Goal: Transaction & Acquisition: Purchase product/service

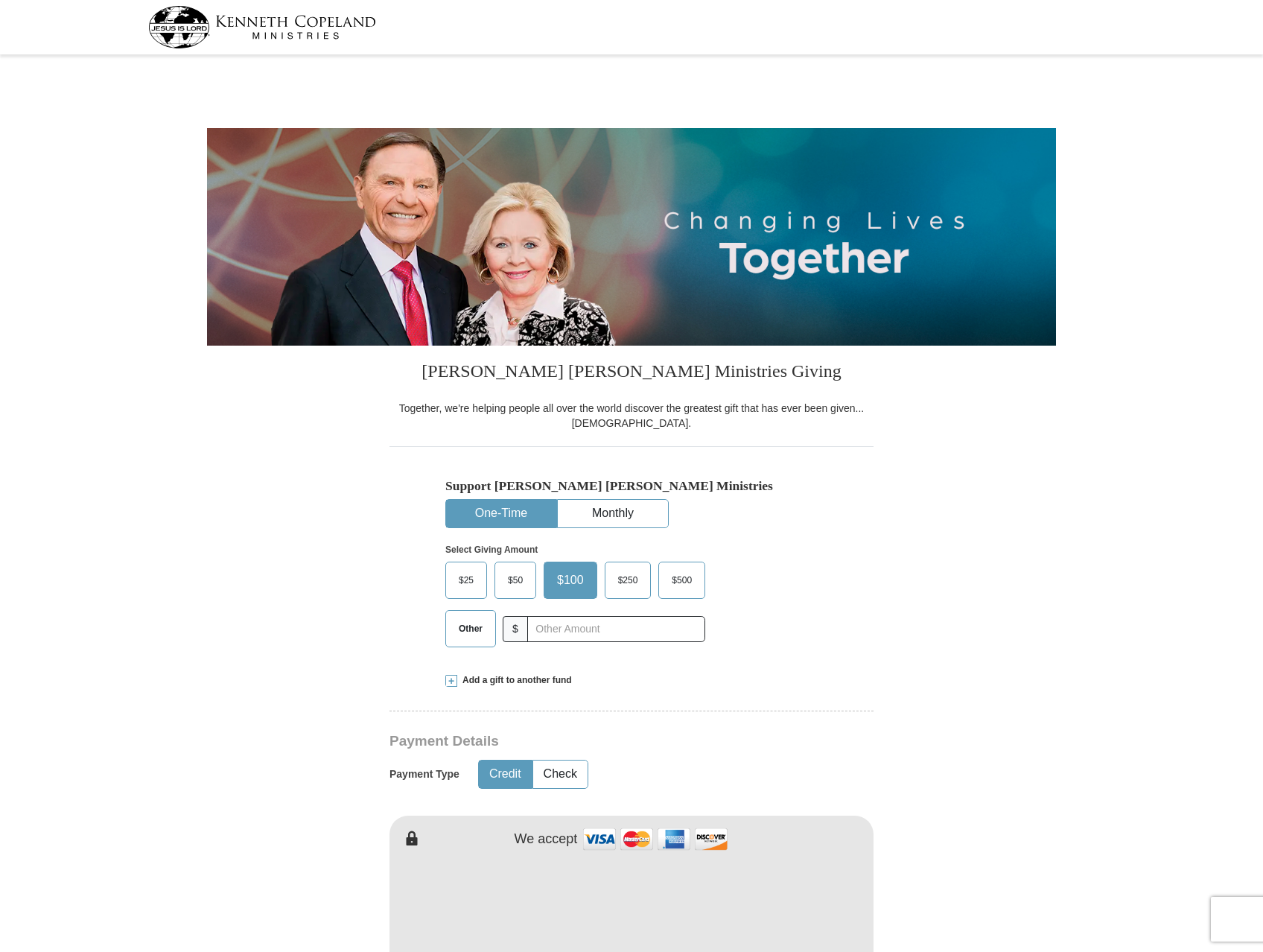
select select "WI"
click at [595, 623] on input "text" at bounding box center [616, 629] width 166 height 26
type input "200.00"
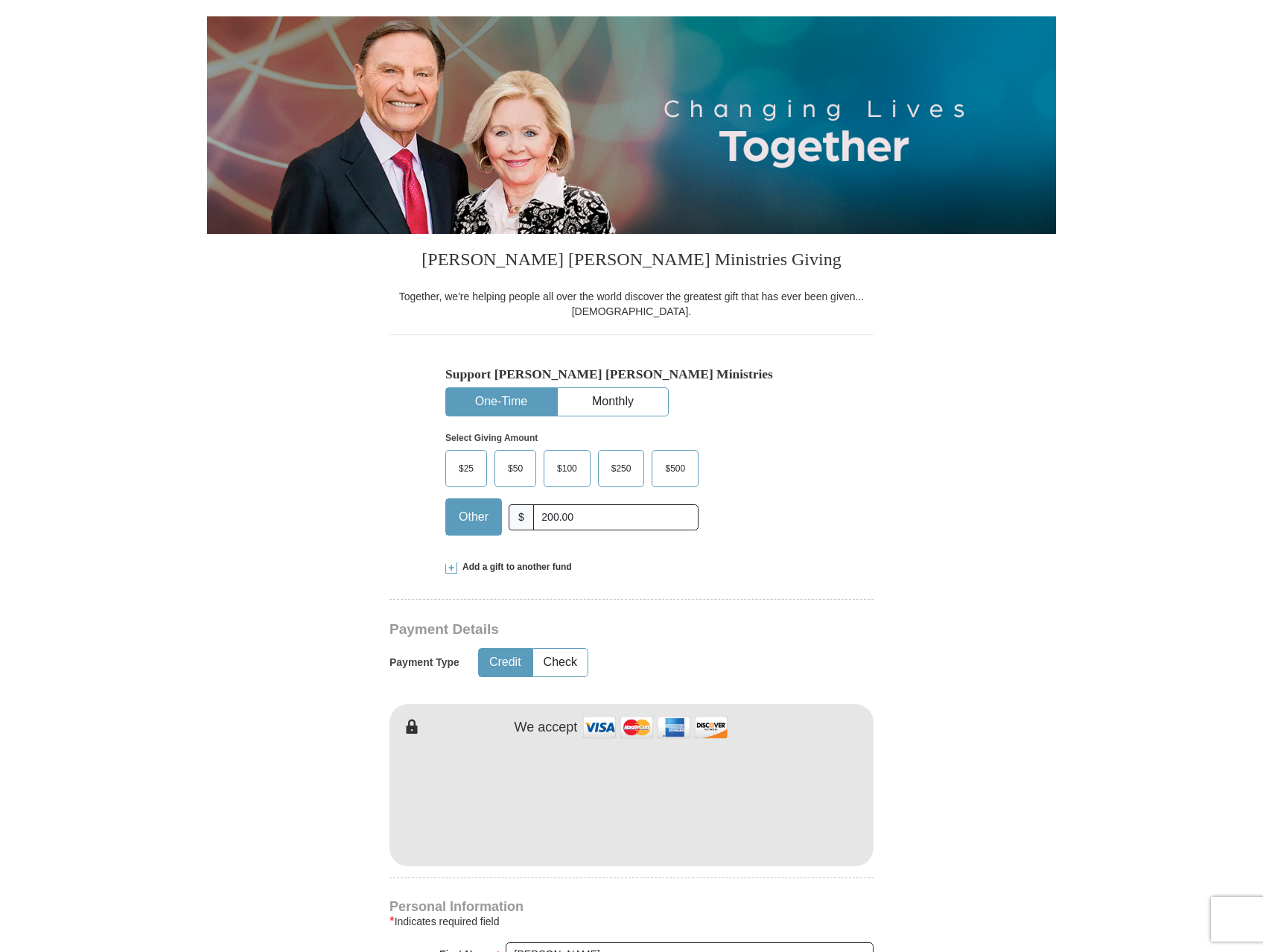
scroll to position [223, 0]
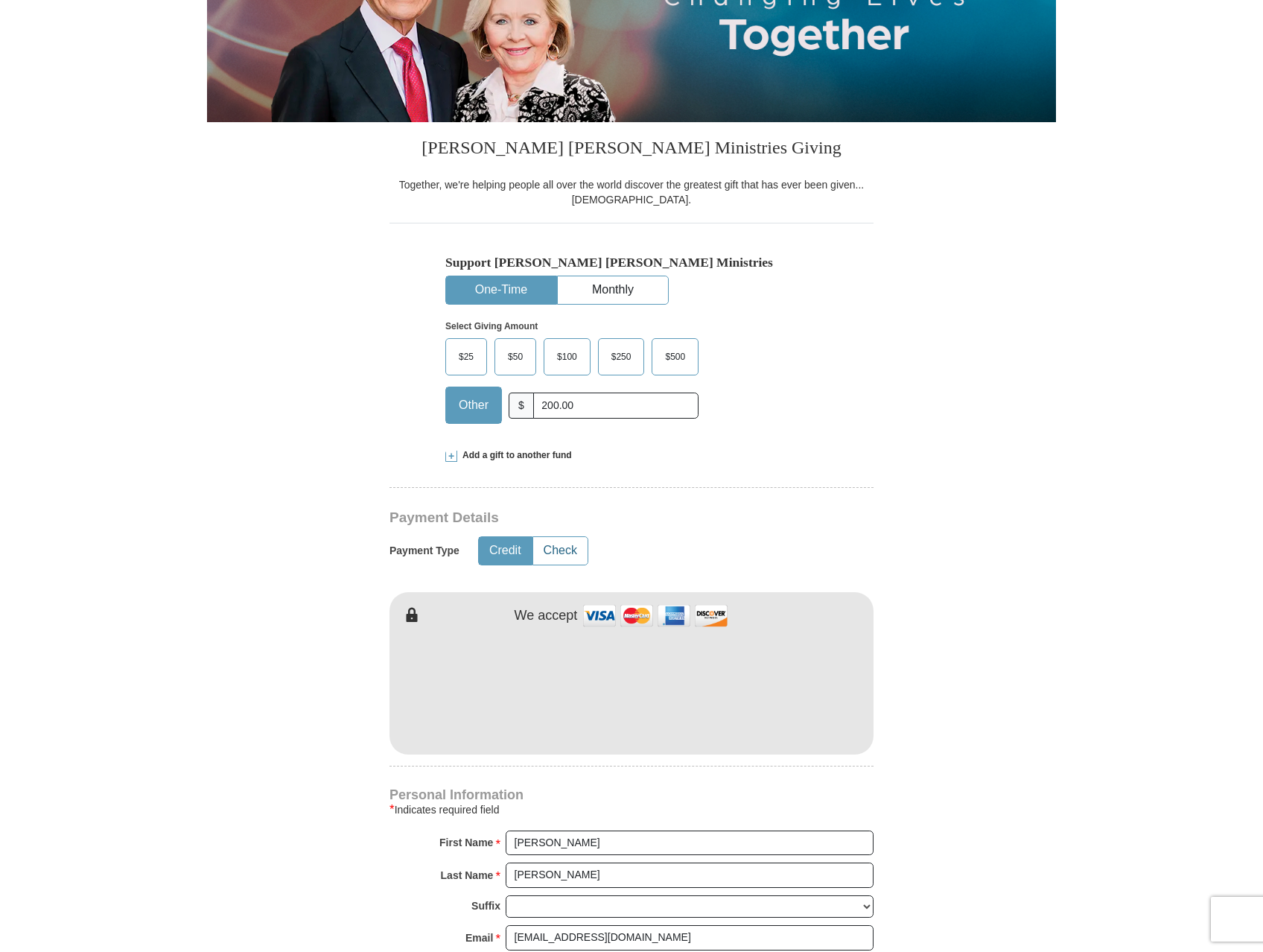
click at [558, 543] on button "Check" at bounding box center [561, 550] width 55 height 27
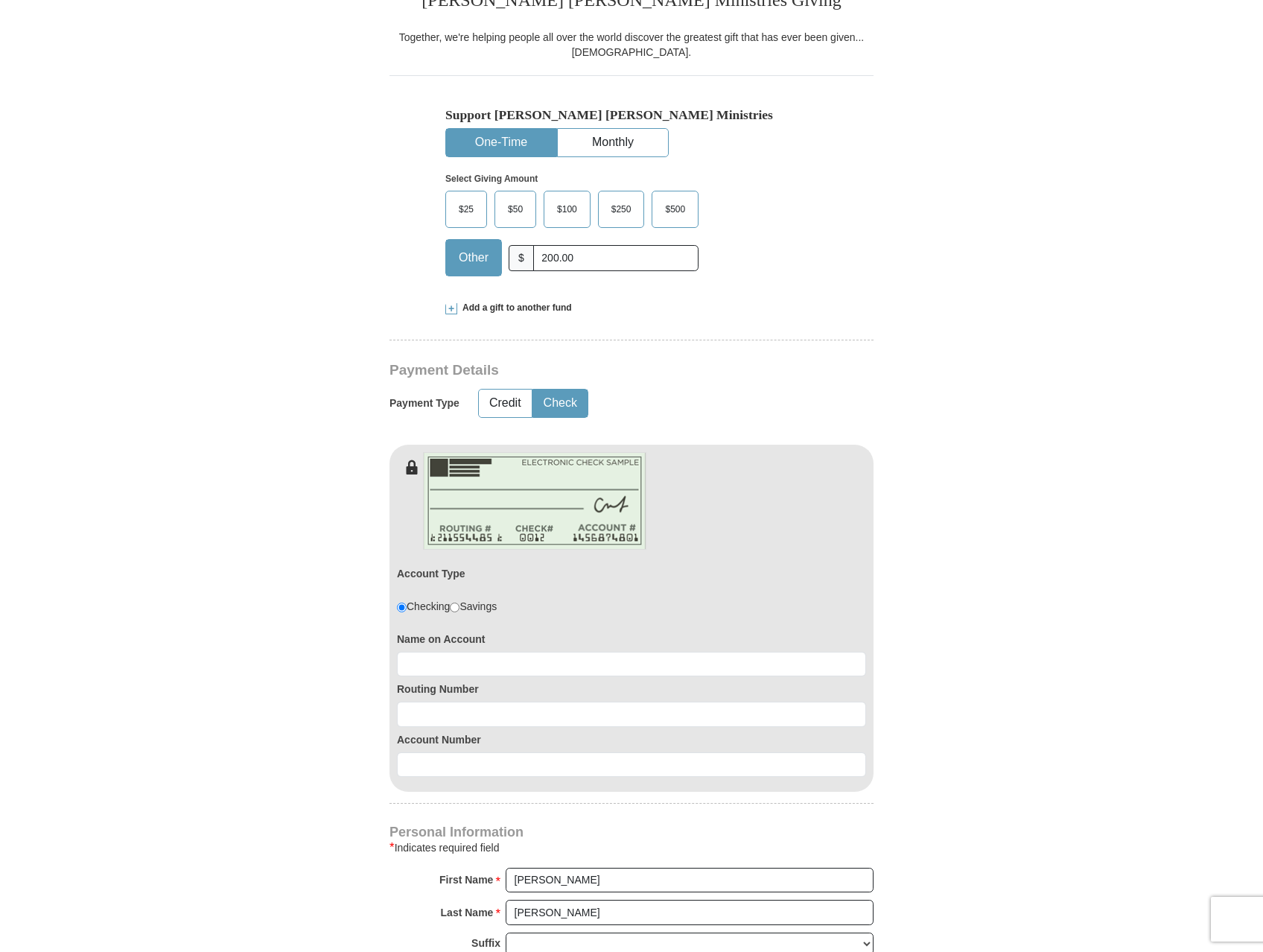
scroll to position [521, 0]
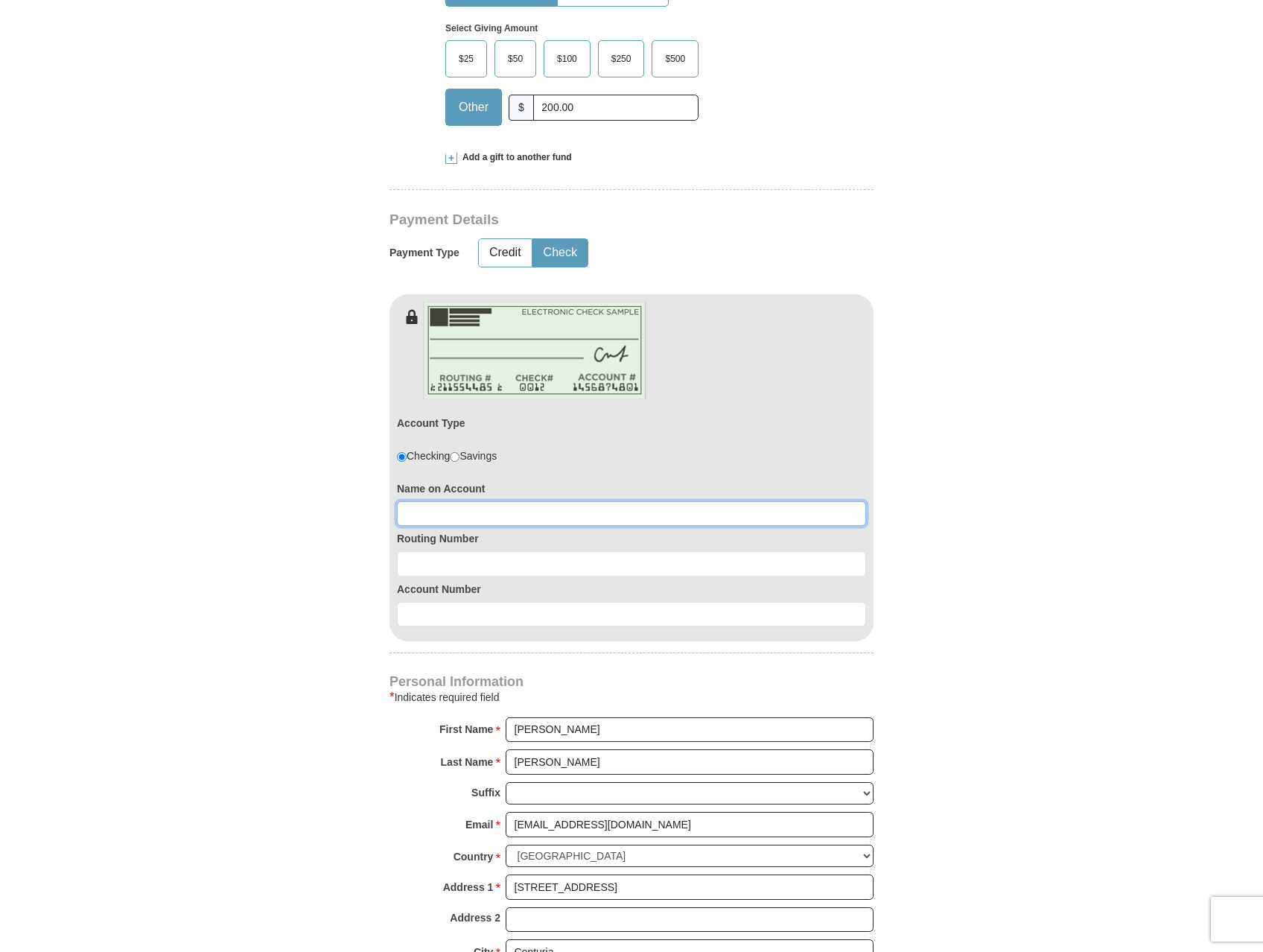
click at [497, 513] on input at bounding box center [632, 514] width 469 height 26
type input "[PERSON_NAME]"
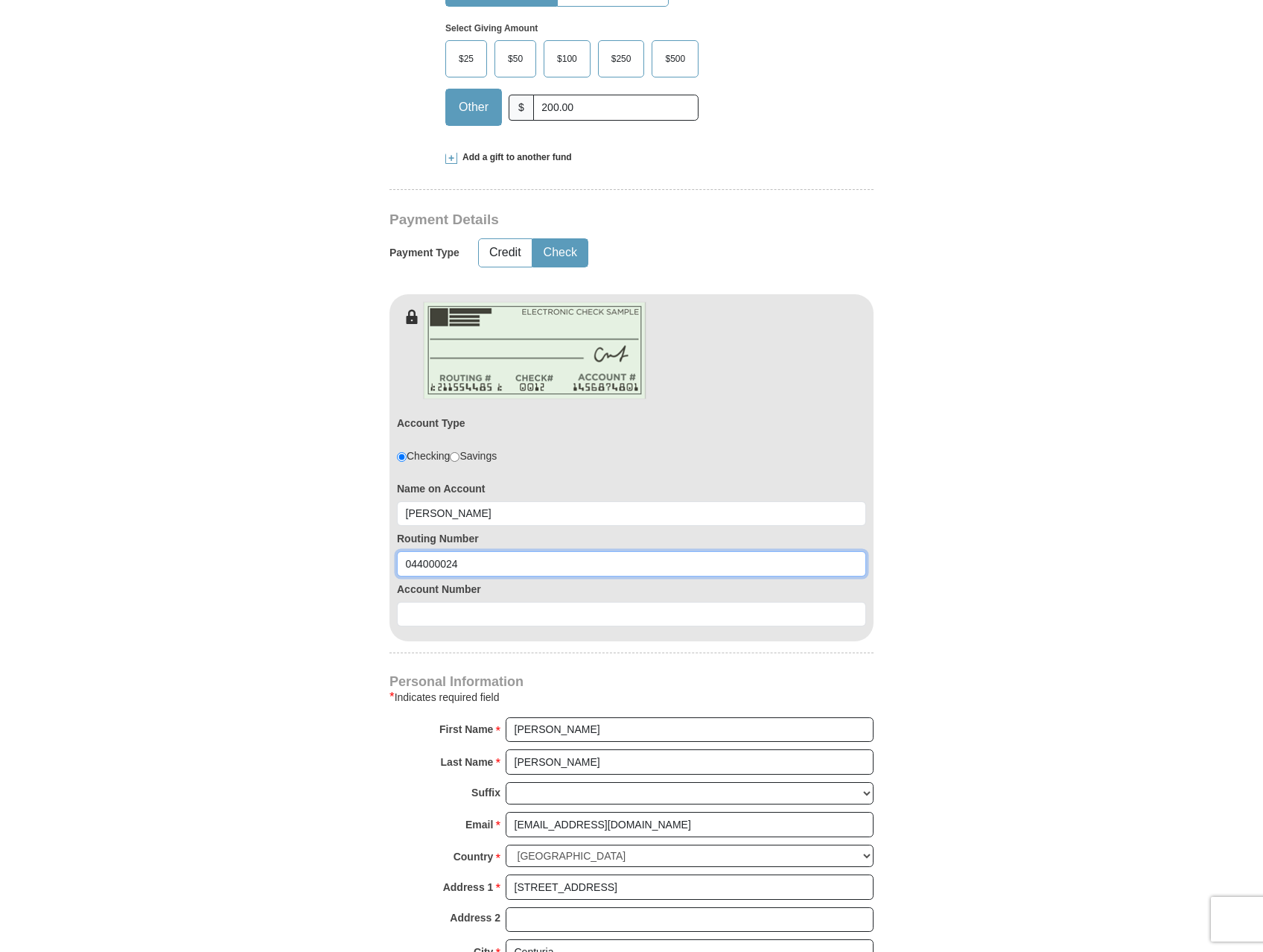
type input "044000024"
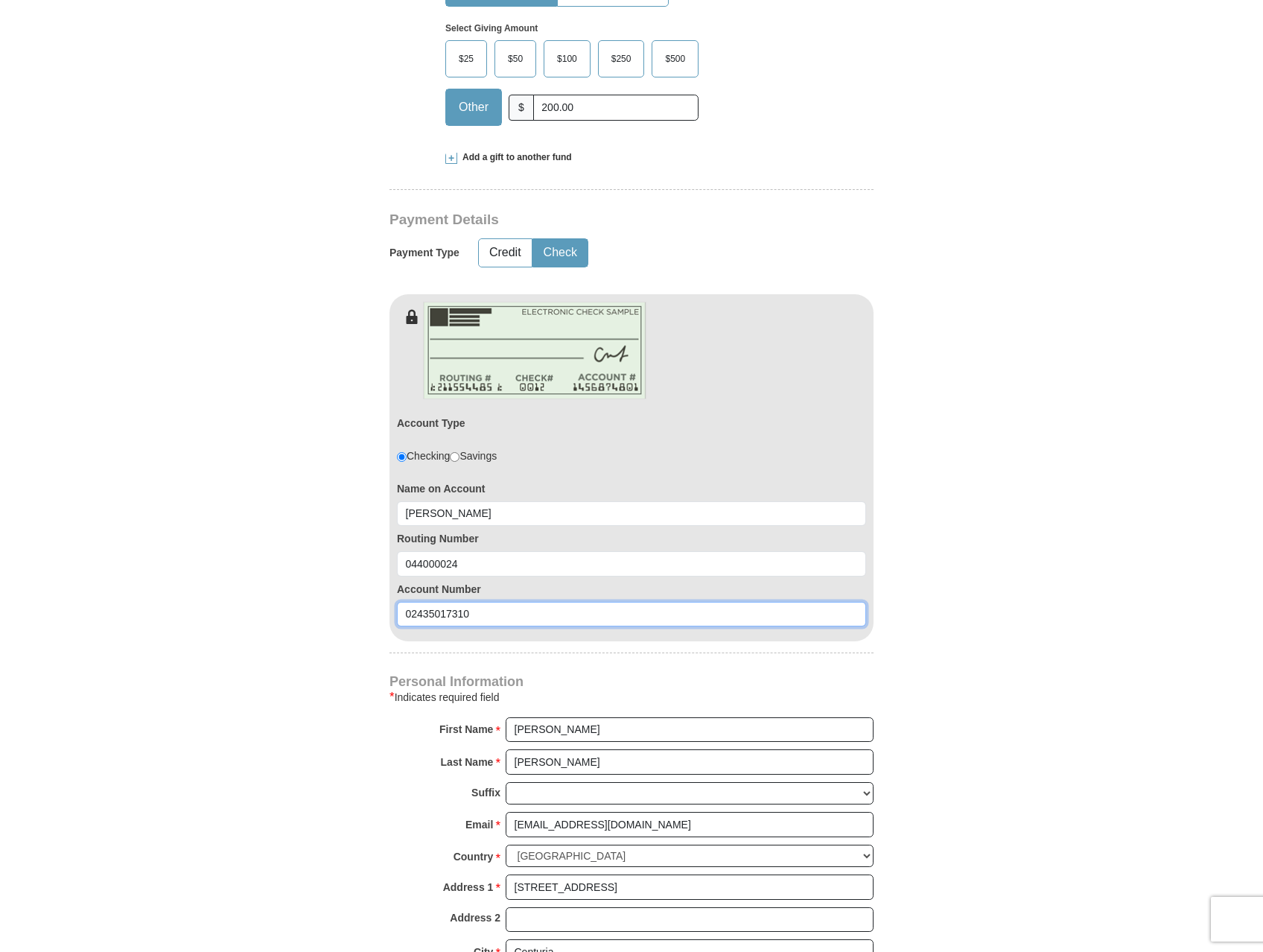
type input "02435017310"
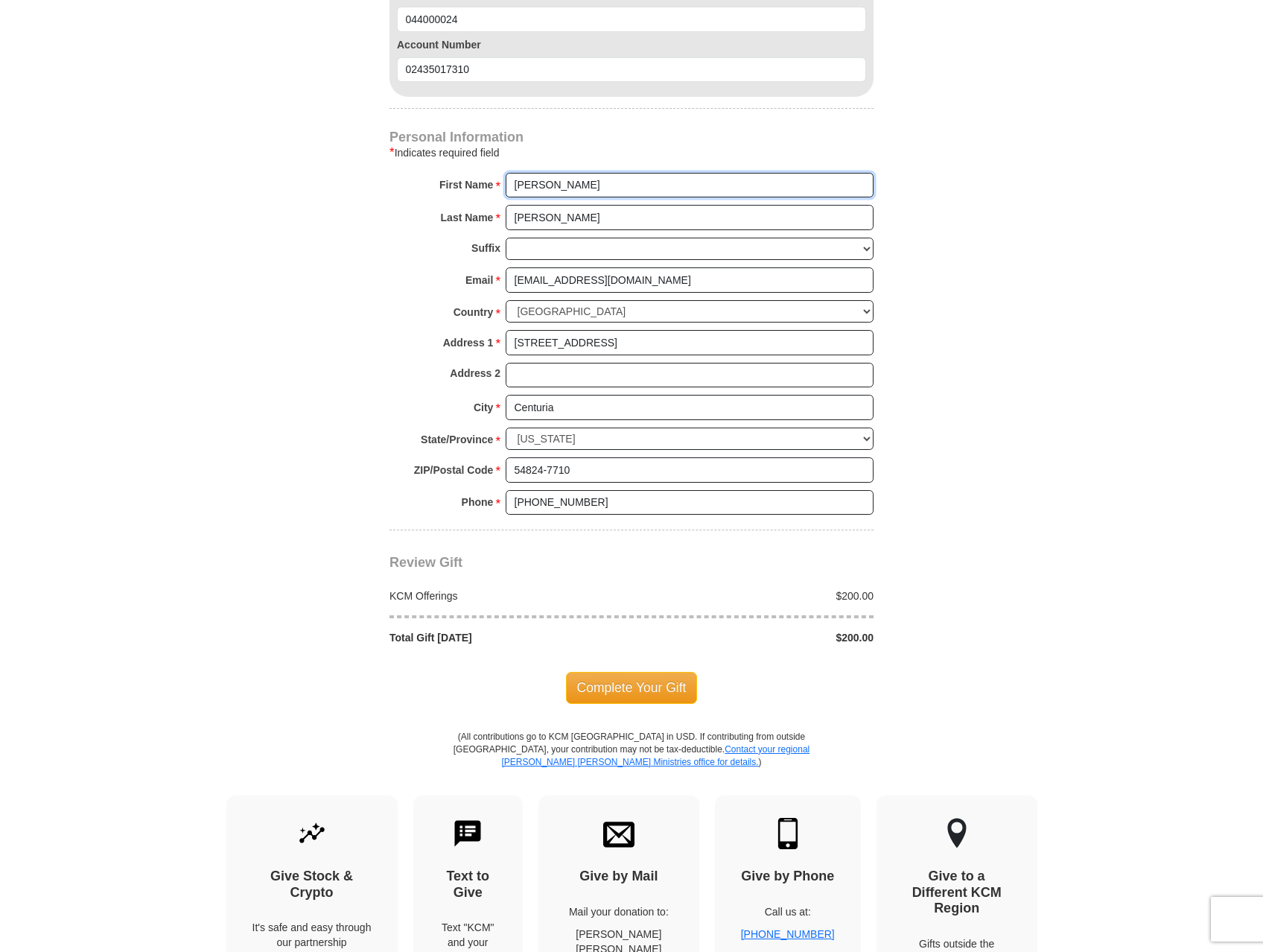
scroll to position [1117, 0]
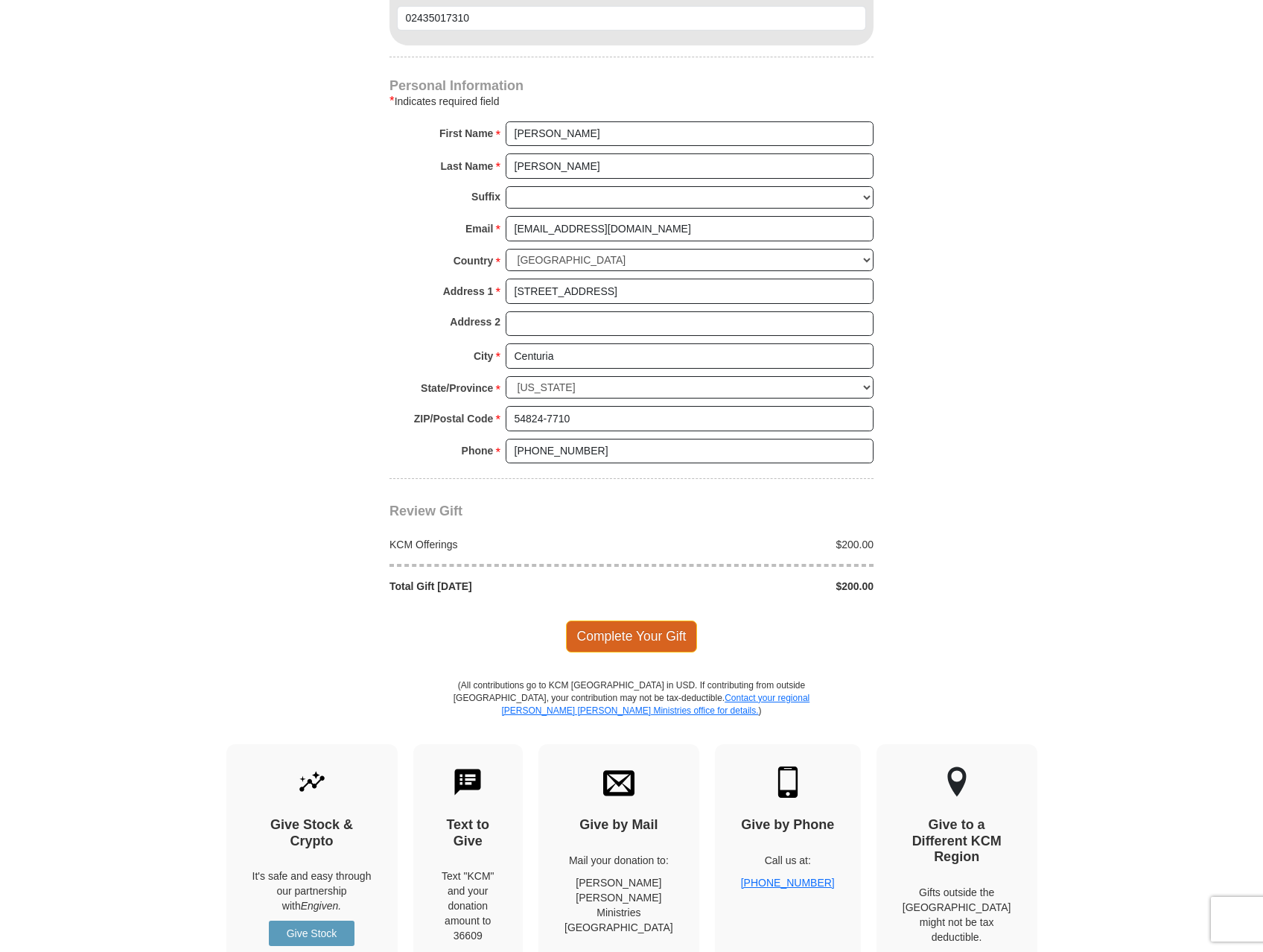
click at [636, 635] on span "Complete Your Gift" at bounding box center [632, 635] width 132 height 31
